Goal: Information Seeking & Learning: Learn about a topic

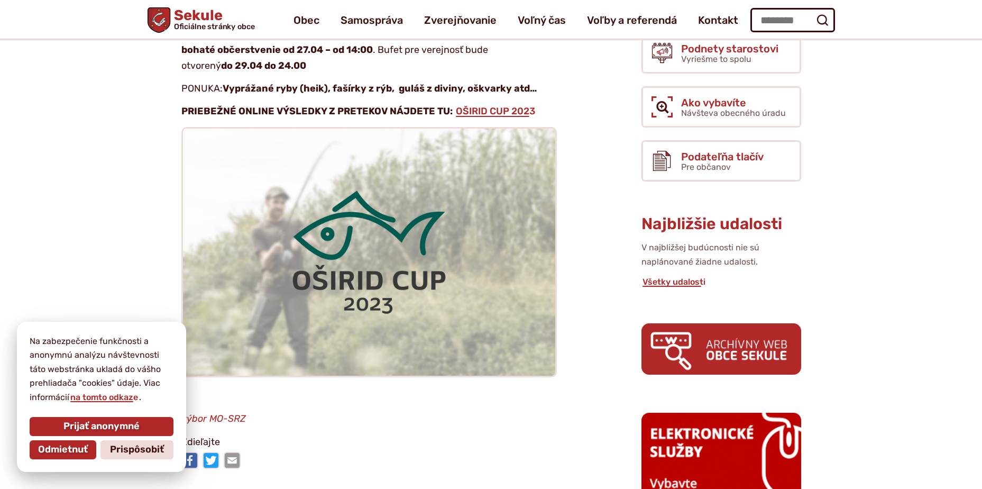
scroll to position [367, 0]
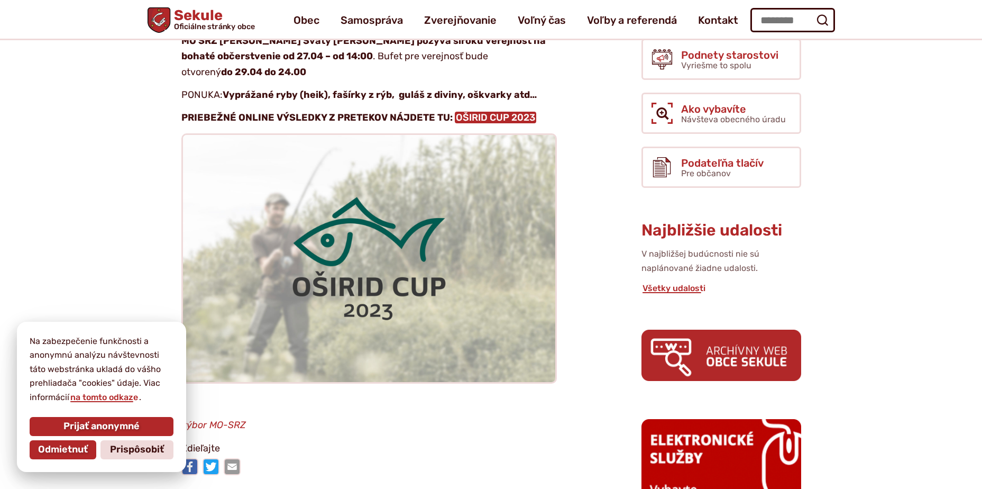
click at [490, 114] on link "OŠIRID CUP 2023" at bounding box center [495, 118] width 81 height 12
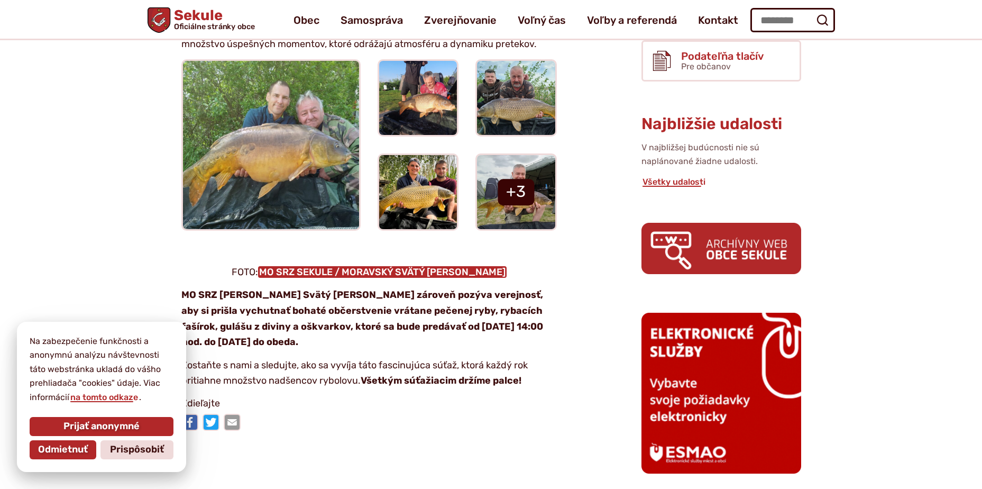
scroll to position [440, 0]
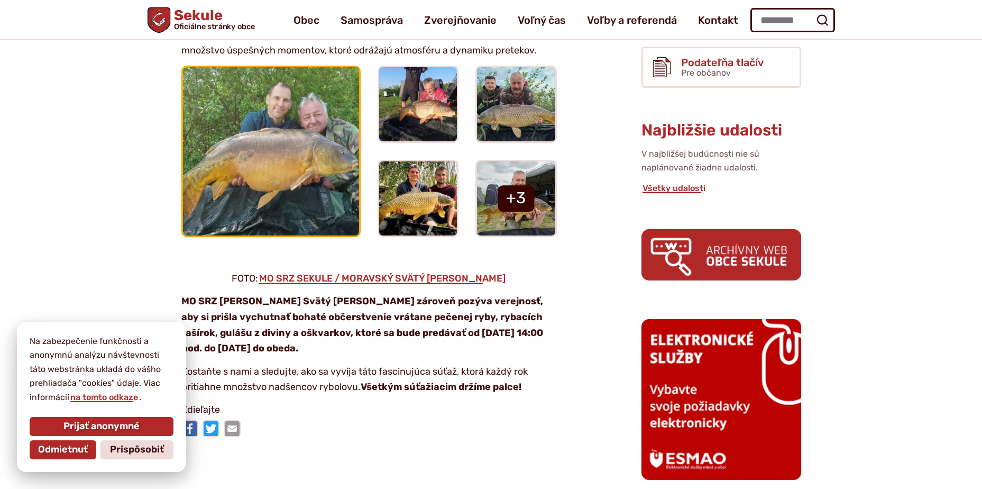
click at [290, 134] on img at bounding box center [271, 151] width 194 height 184
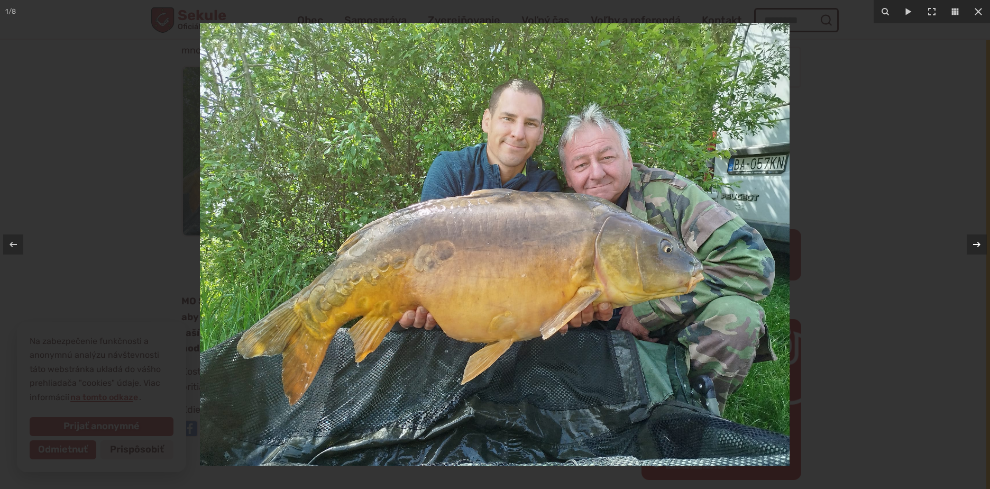
click at [975, 241] on icon at bounding box center [976, 244] width 13 height 13
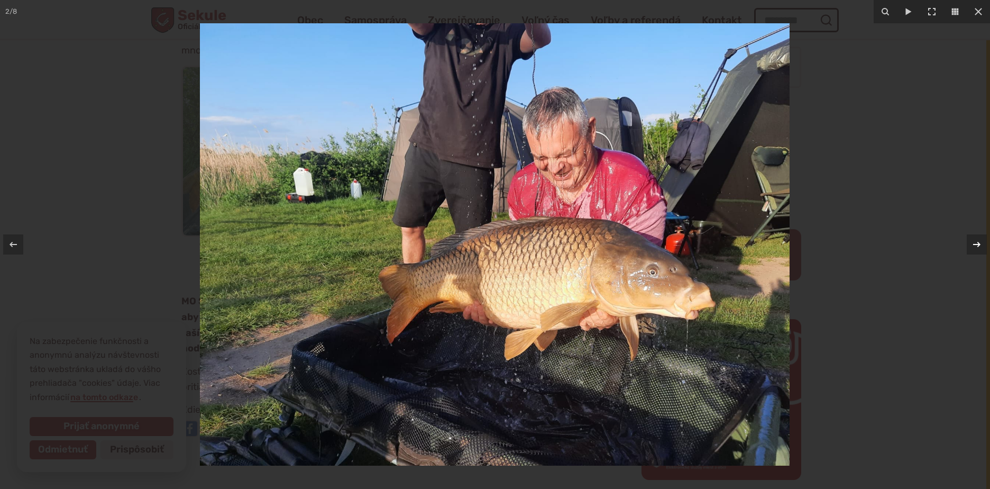
click at [975, 241] on icon at bounding box center [976, 244] width 13 height 13
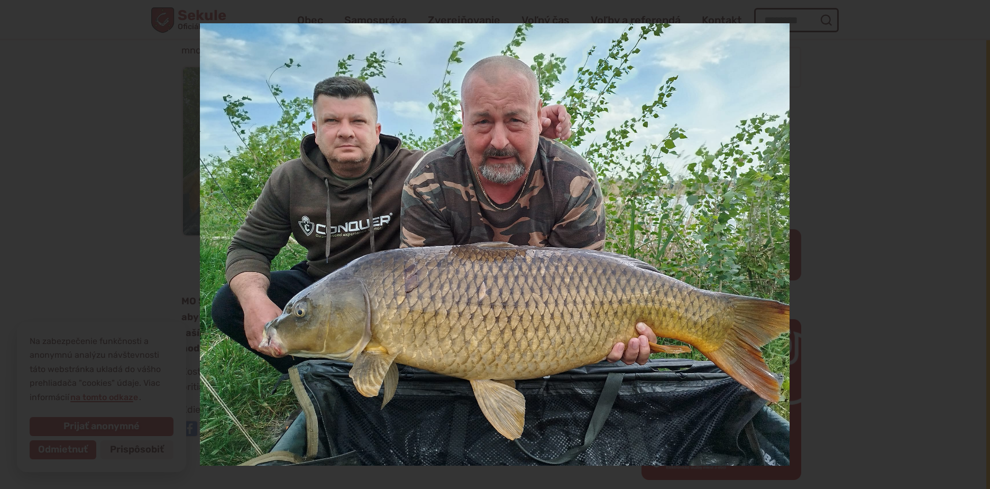
click at [975, 241] on div "3 / 8" at bounding box center [495, 244] width 990 height 489
click at [975, 241] on icon at bounding box center [976, 244] width 13 height 13
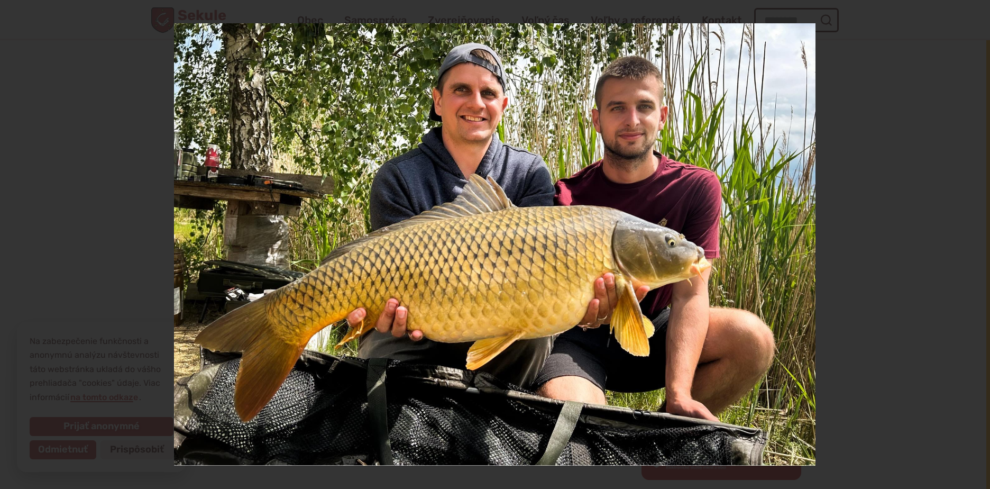
click at [975, 241] on div "4 / 8" at bounding box center [495, 244] width 990 height 489
click at [975, 241] on icon at bounding box center [976, 244] width 13 height 13
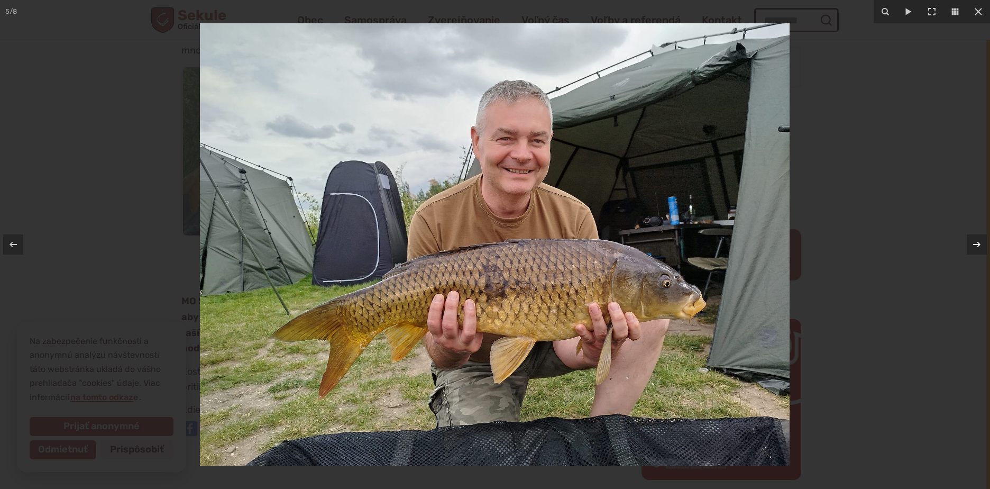
click at [975, 241] on icon at bounding box center [976, 244] width 13 height 13
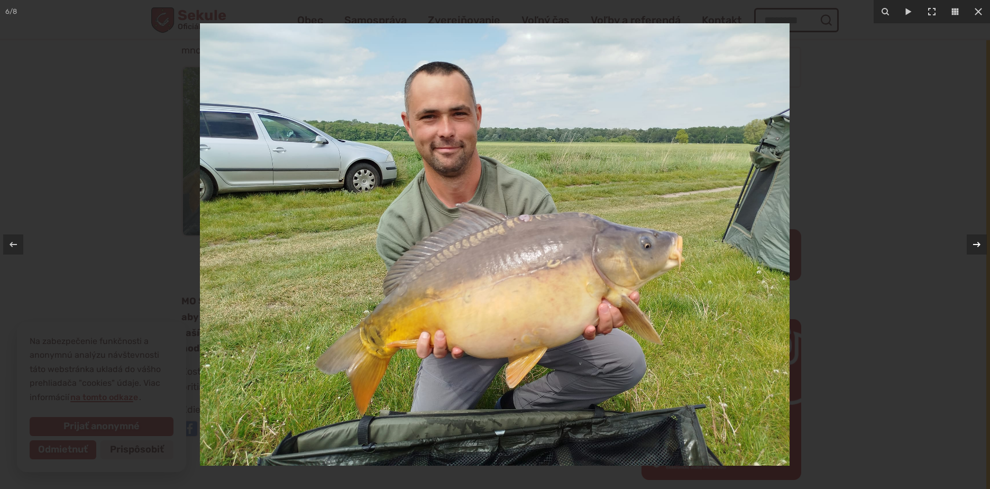
click at [975, 241] on icon at bounding box center [976, 244] width 13 height 13
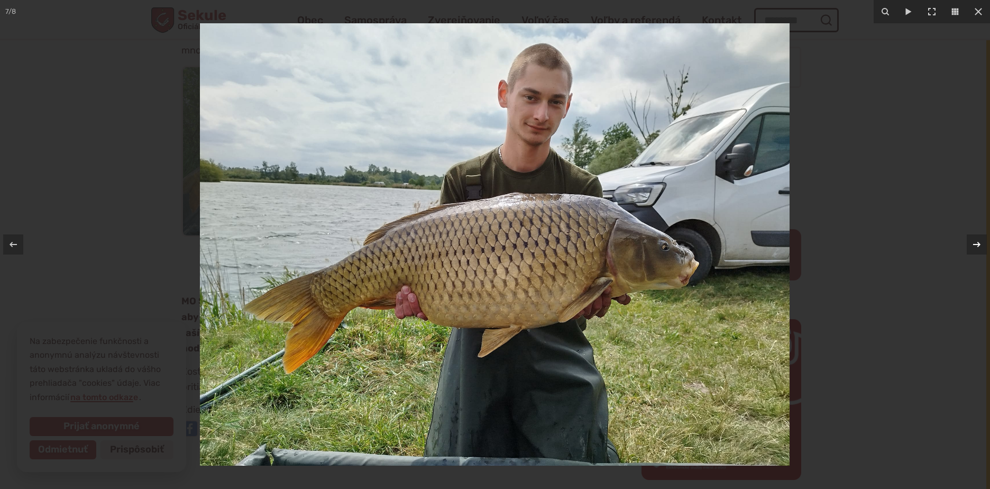
click at [975, 241] on icon at bounding box center [976, 244] width 13 height 13
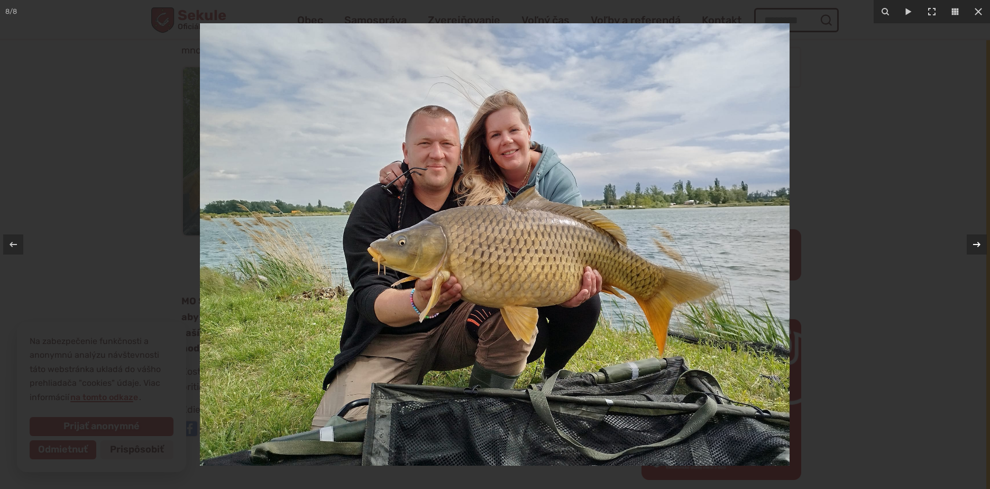
click at [975, 241] on div "8 / 8" at bounding box center [495, 244] width 990 height 489
click at [975, 241] on icon at bounding box center [976, 244] width 13 height 13
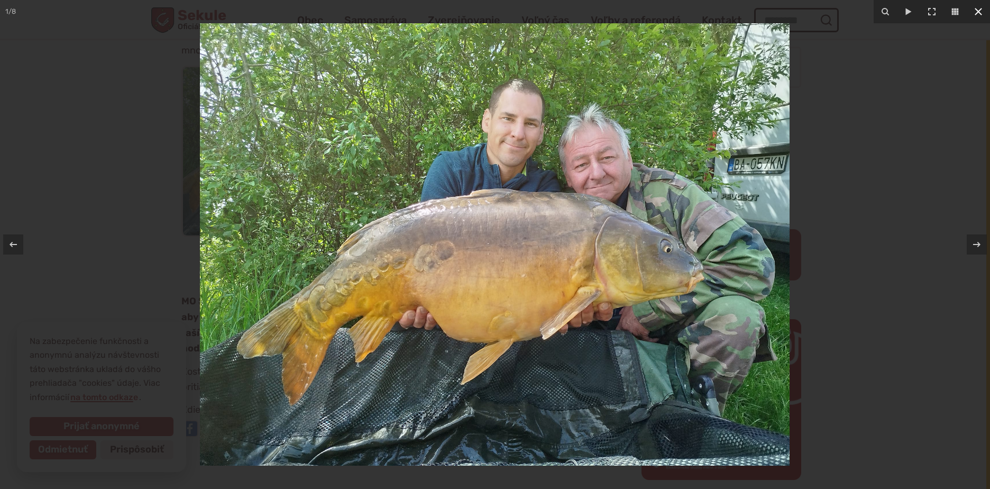
click at [979, 9] on icon at bounding box center [978, 11] width 13 height 13
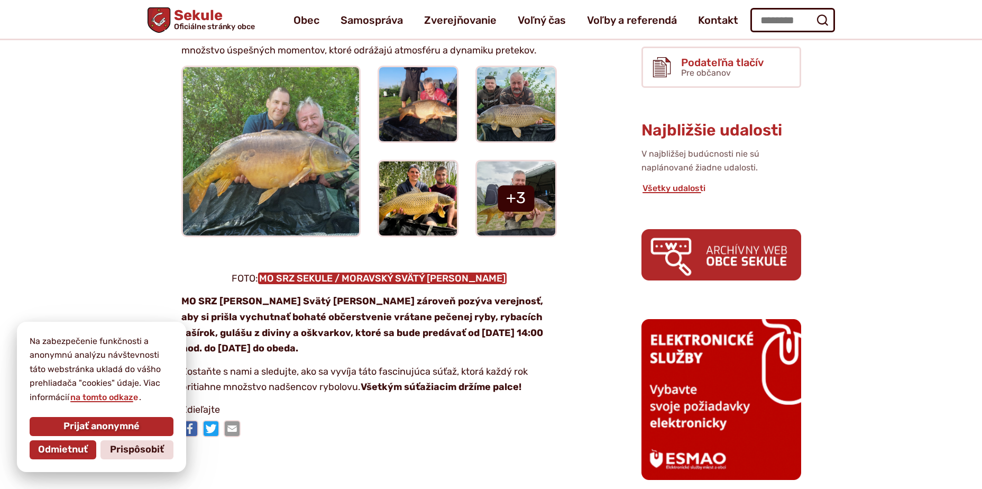
click at [373, 277] on link "MO SRZ SEKULE / MORAVSKÝ SVÄTÝ JÁN" at bounding box center [382, 278] width 249 height 12
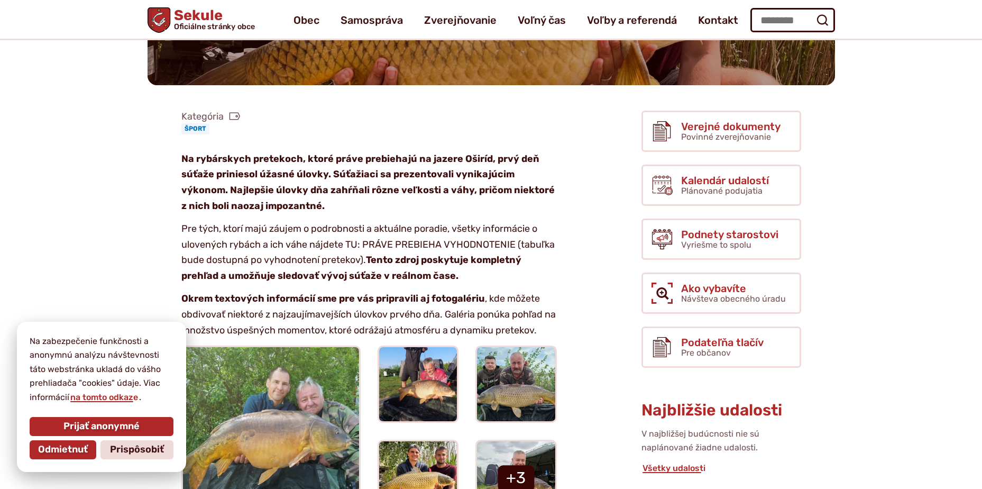
scroll to position [146, 0]
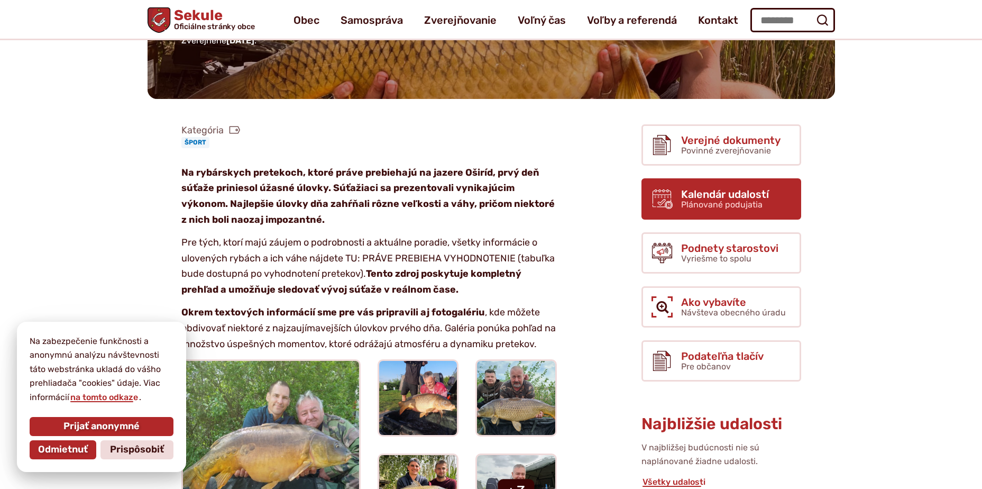
click at [733, 194] on span "Kalendár udalostí" at bounding box center [725, 194] width 88 height 12
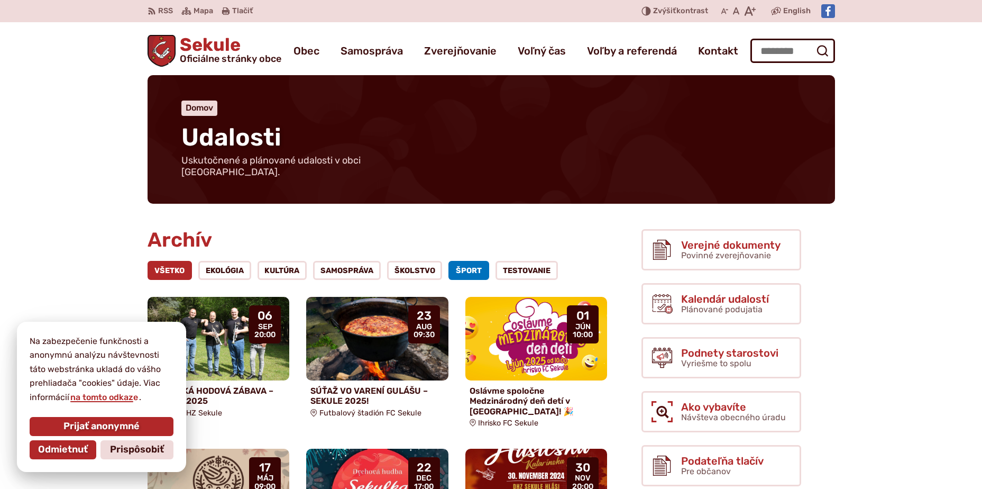
click at [470, 261] on link "Šport" at bounding box center [468, 270] width 41 height 19
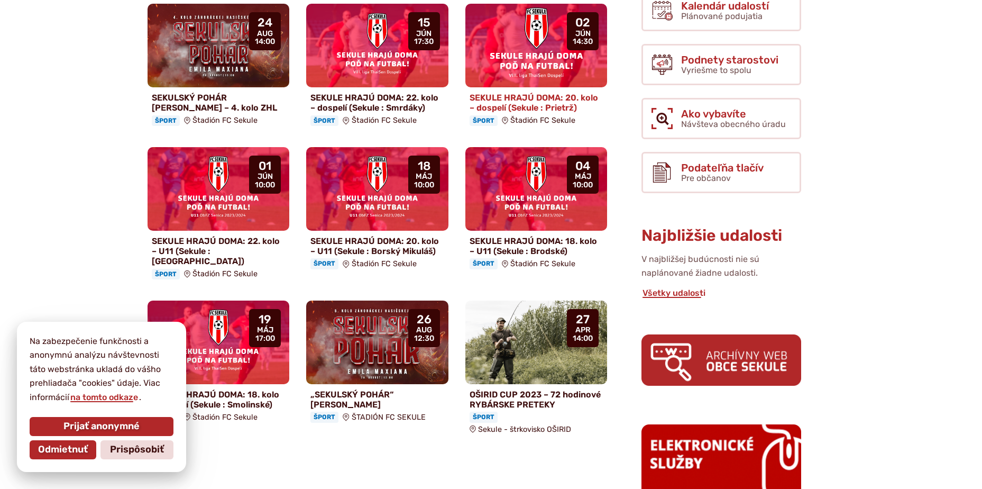
scroll to position [367, 0]
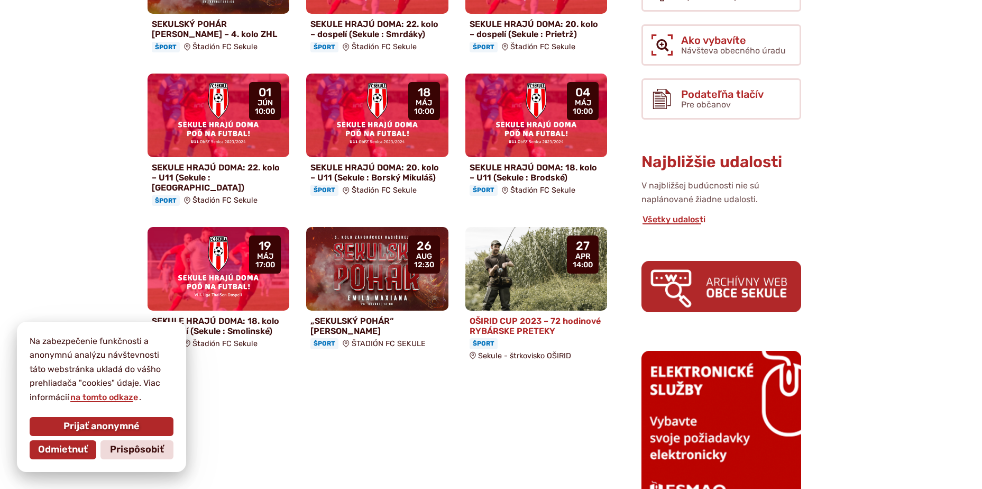
click at [521, 316] on h4 "OŠIRID CUP 2023 – 72 hodinové RYBÁRSKE PRETEKY" at bounding box center [537, 326] width 134 height 20
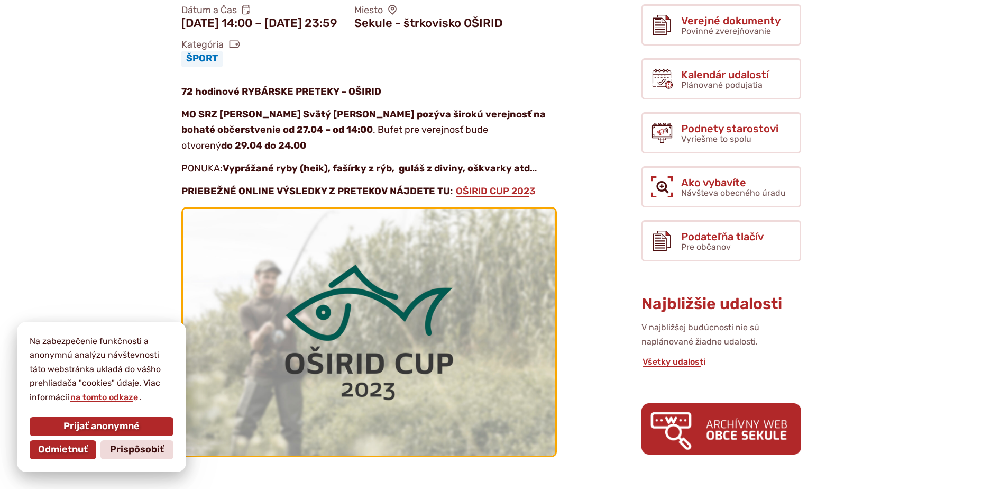
scroll to position [367, 0]
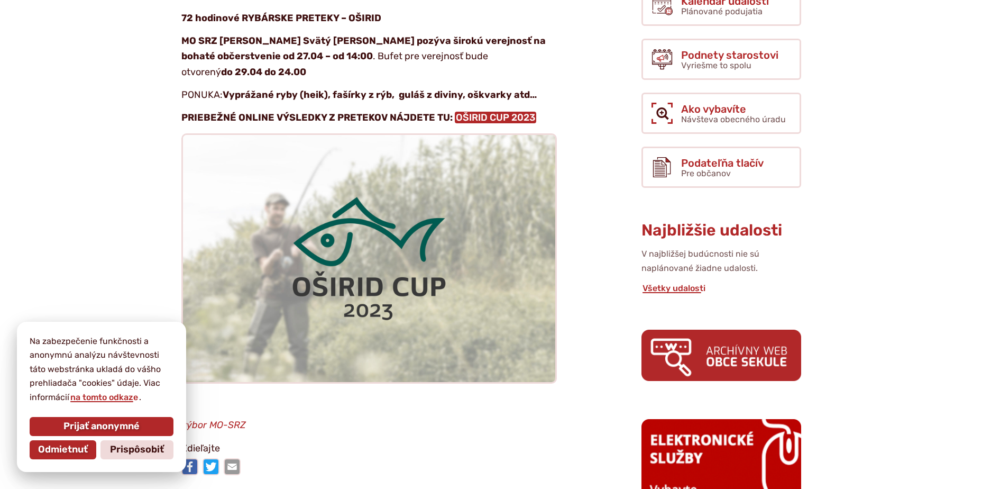
click at [482, 112] on link "OŠIRID CUP 2023" at bounding box center [495, 118] width 81 height 12
